Goal: Task Accomplishment & Management: Manage account settings

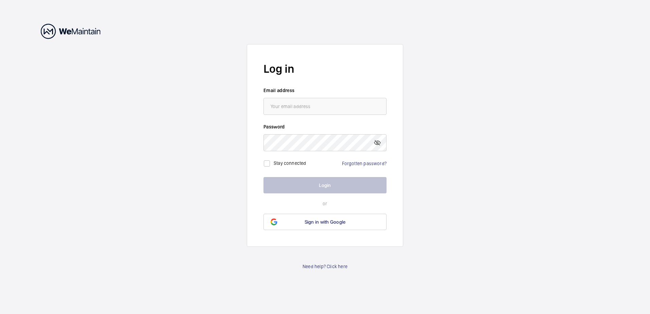
type input "[PERSON_NAME][EMAIL_ADDRESS][PERSON_NAME][DOMAIN_NAME]"
click at [360, 163] on link "Forgotten password?" at bounding box center [364, 163] width 45 height 5
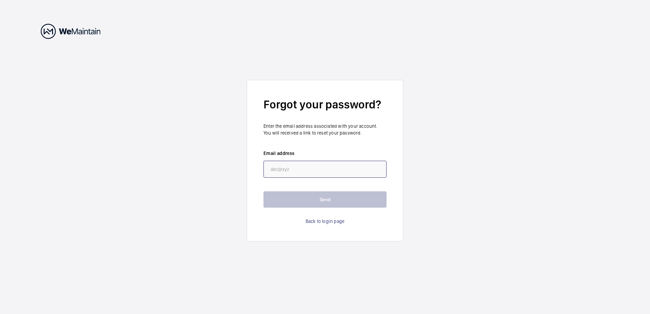
click at [311, 174] on input "email" at bounding box center [325, 169] width 123 height 17
type input "[PERSON_NAME][EMAIL_ADDRESS][PERSON_NAME][DOMAIN_NAME]"
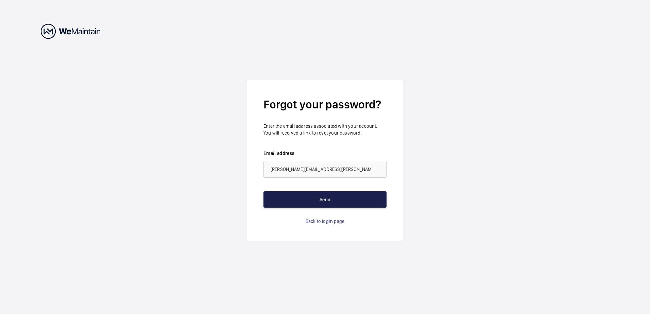
click at [311, 205] on button "Send" at bounding box center [325, 200] width 123 height 16
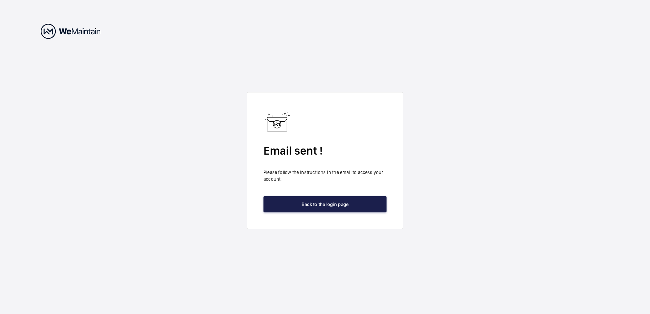
click at [311, 205] on button "Back to the login page" at bounding box center [325, 204] width 123 height 16
